Goal: Task Accomplishment & Management: Use online tool/utility

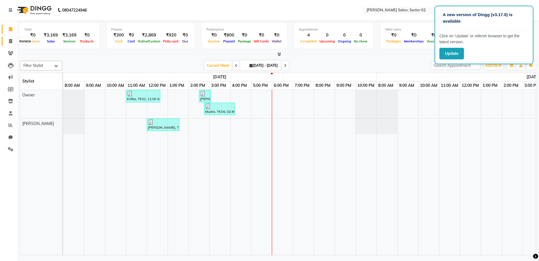
click at [11, 42] on icon at bounding box center [10, 41] width 3 height 4
select select "service"
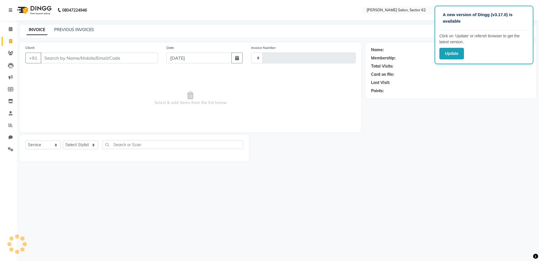
type input "0940"
select select "8124"
select select "82265"
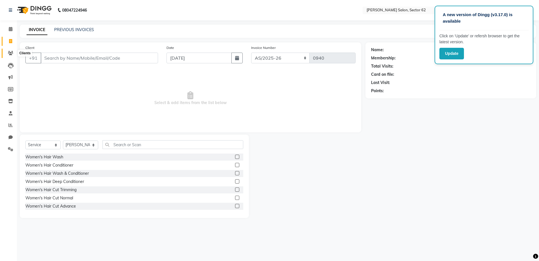
click at [10, 51] on icon at bounding box center [10, 53] width 5 height 4
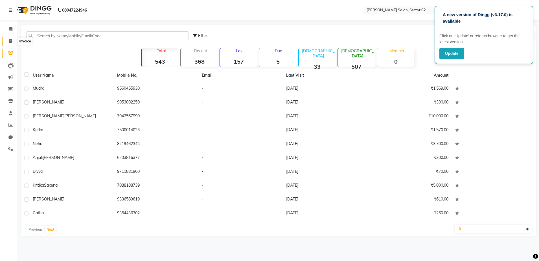
click at [10, 41] on icon at bounding box center [10, 41] width 3 height 4
select select "service"
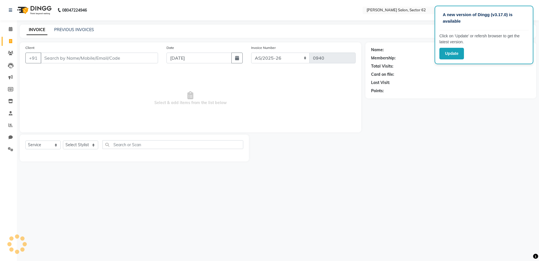
select select "82265"
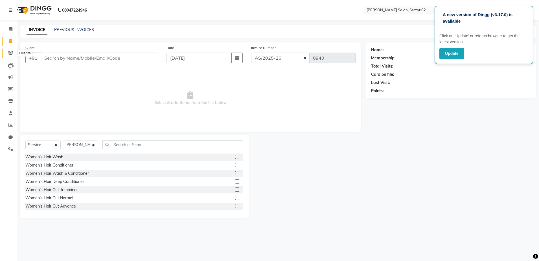
click at [11, 54] on icon at bounding box center [10, 53] width 5 height 4
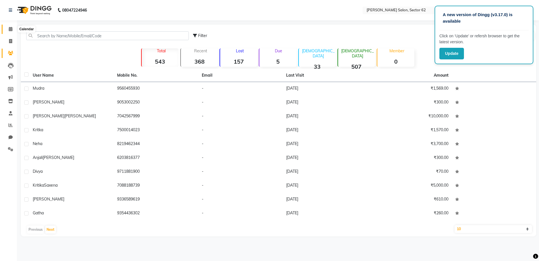
click at [10, 29] on icon at bounding box center [11, 29] width 4 height 4
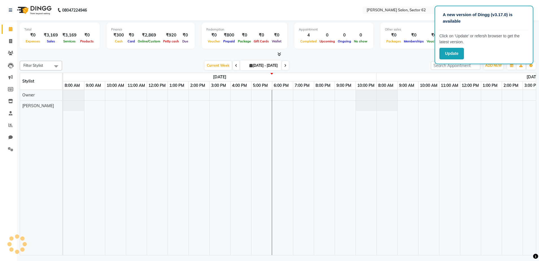
scroll to position [0, 209]
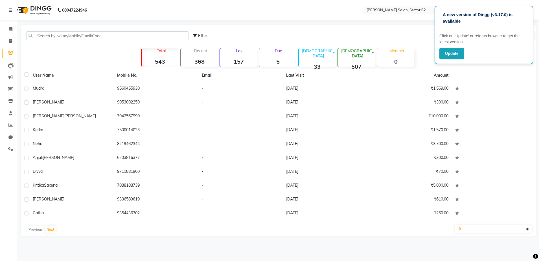
select select "service"
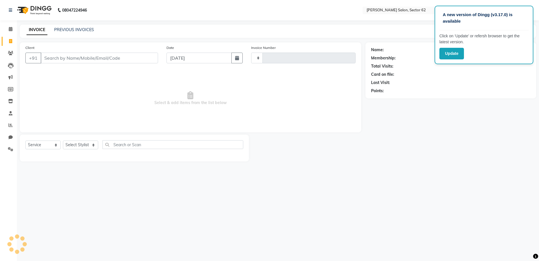
type input "0940"
select select "8124"
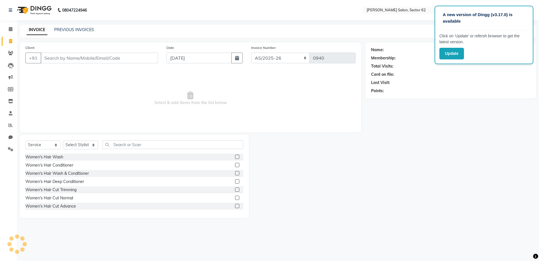
select select "82265"
